Goal: Information Seeking & Learning: Find specific fact

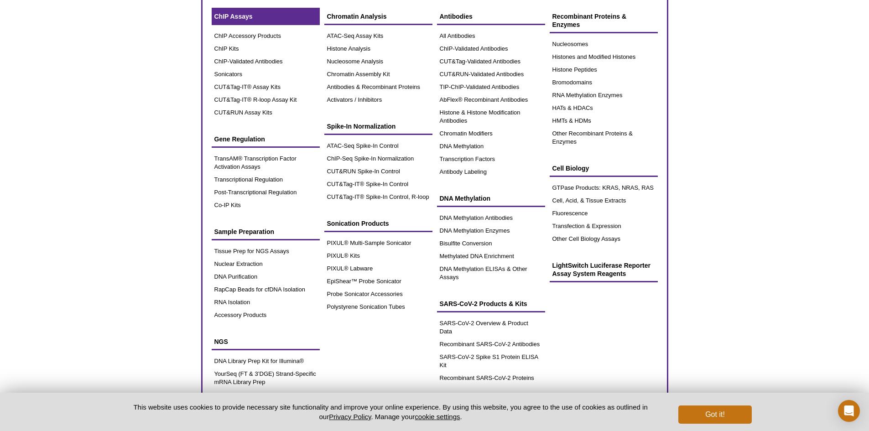
scroll to position [32, 0]
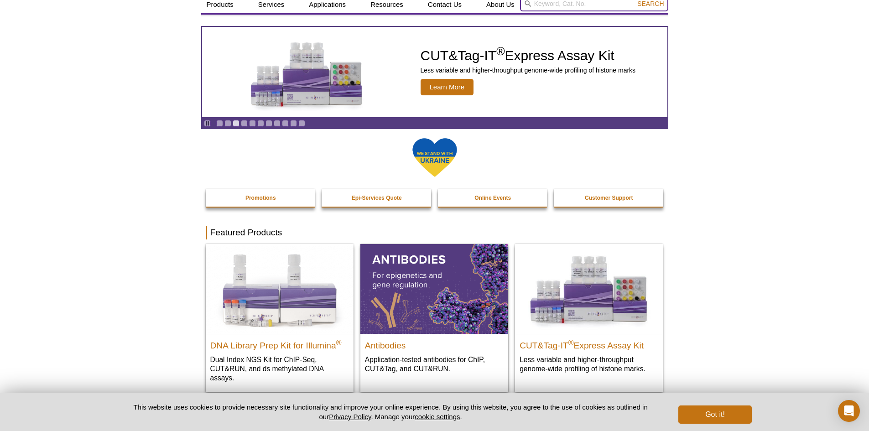
click at [594, 3] on input "search" at bounding box center [594, 4] width 148 height 16
type input "fibro"
click at [635, 0] on button "Search" at bounding box center [651, 4] width 32 height 8
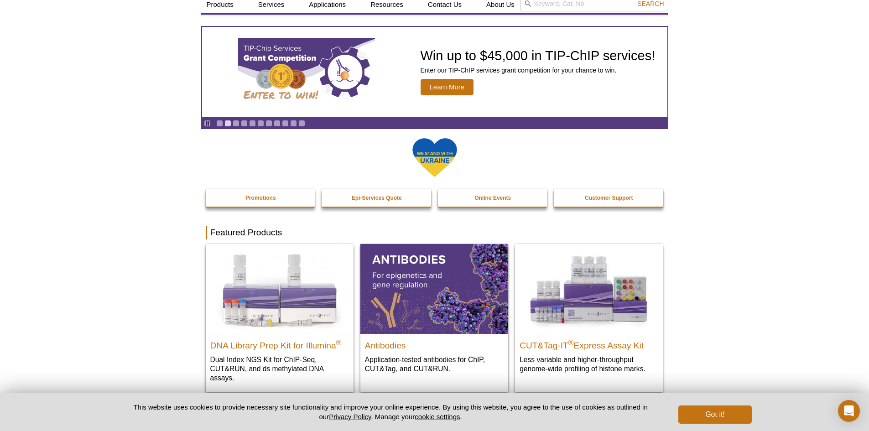
scroll to position [18, 0]
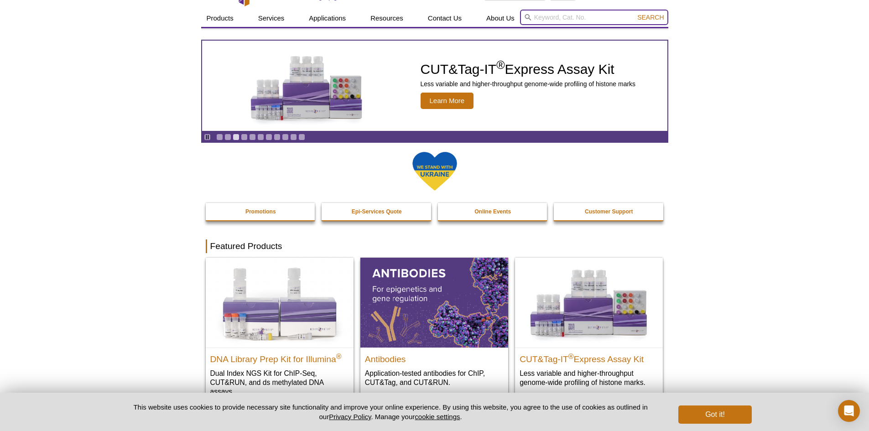
click at [552, 14] on input "search" at bounding box center [594, 18] width 148 height 16
paste input "Fibronectin"
type input "Fibronectin"
click at [635, 13] on button "Search" at bounding box center [651, 17] width 32 height 8
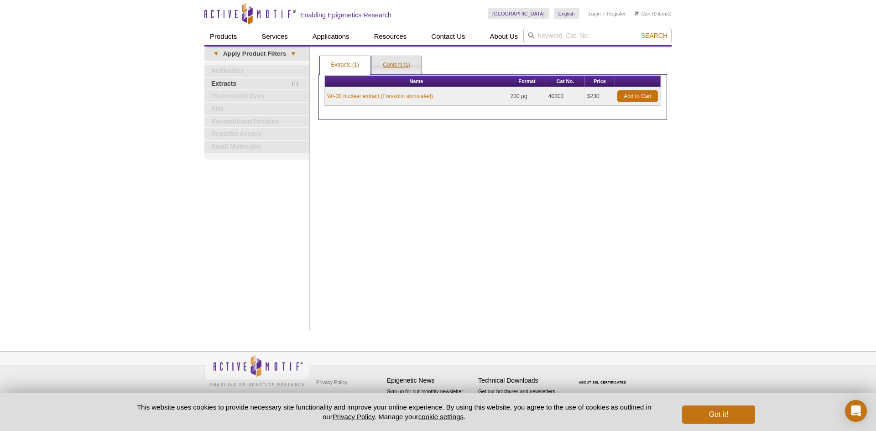
click at [402, 62] on link "Content (1)" at bounding box center [396, 65] width 49 height 18
